Goal: Obtain resource: Download file/media

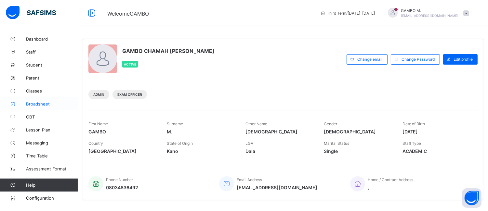
click at [33, 106] on span "Broadsheet" at bounding box center [52, 103] width 52 height 5
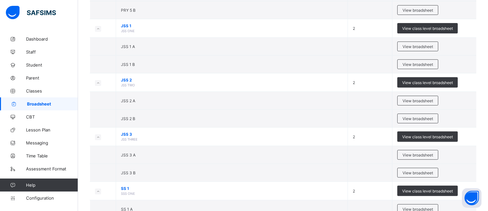
scroll to position [492, 0]
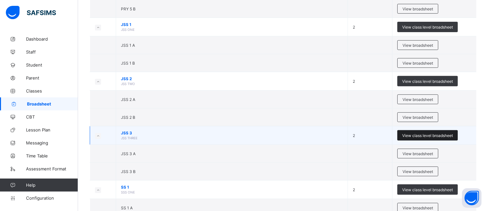
click at [434, 138] on span "View class level broadsheet" at bounding box center [427, 135] width 51 height 5
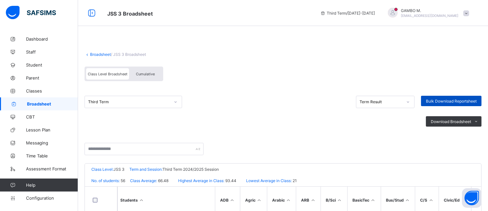
click at [446, 99] on span "Bulk Download Reportsheet" at bounding box center [451, 101] width 51 height 5
click at [138, 73] on span "Cumulative" at bounding box center [145, 74] width 19 height 5
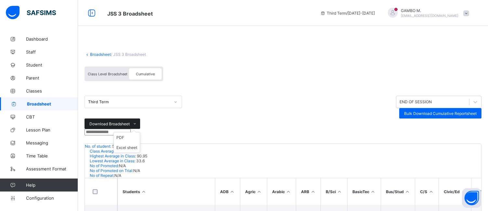
click at [130, 121] on span "Download Broadsheet" at bounding box center [109, 123] width 40 height 5
click at [140, 133] on li "PDF" at bounding box center [127, 138] width 26 height 10
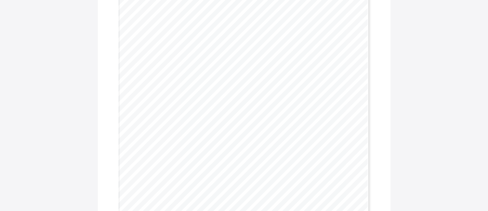
scroll to position [1265, 0]
